Goal: Task Accomplishment & Management: Manage account settings

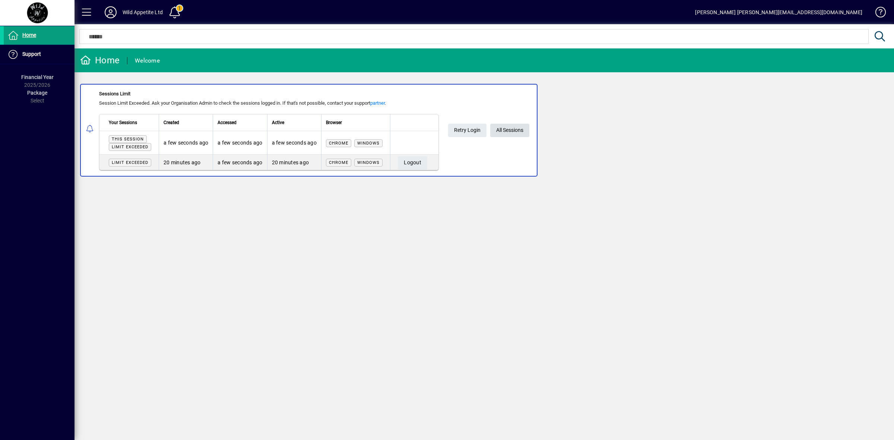
click at [523, 129] on span "All Sessions" at bounding box center [509, 130] width 27 height 12
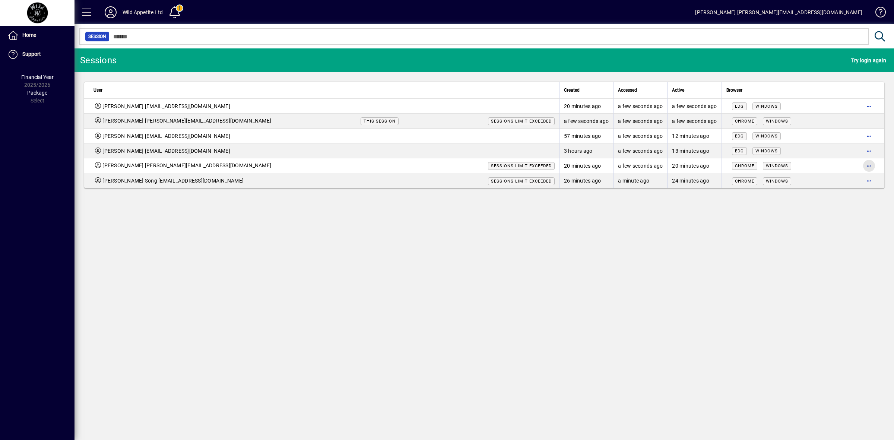
click at [870, 165] on span "button" at bounding box center [869, 166] width 18 height 18
click at [818, 185] on span "Logout" at bounding box center [837, 181] width 63 height 9
click at [868, 106] on span "button" at bounding box center [869, 106] width 18 height 18
click at [821, 120] on span "Logout" at bounding box center [837, 122] width 63 height 9
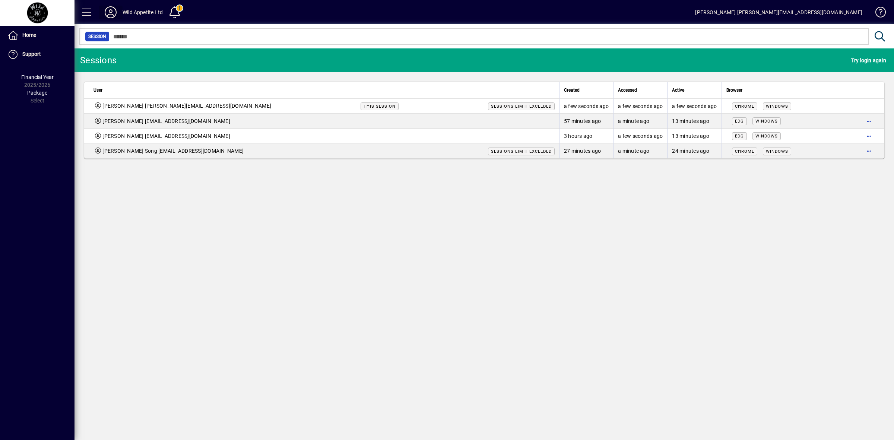
click at [112, 12] on icon at bounding box center [110, 12] width 15 height 12
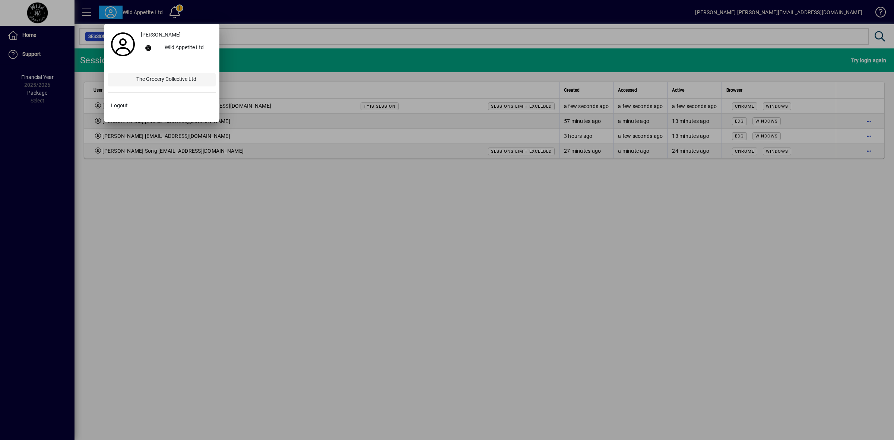
click at [164, 79] on div "The Grocery Collective Ltd" at bounding box center [172, 79] width 85 height 13
